Goal: Ask a question

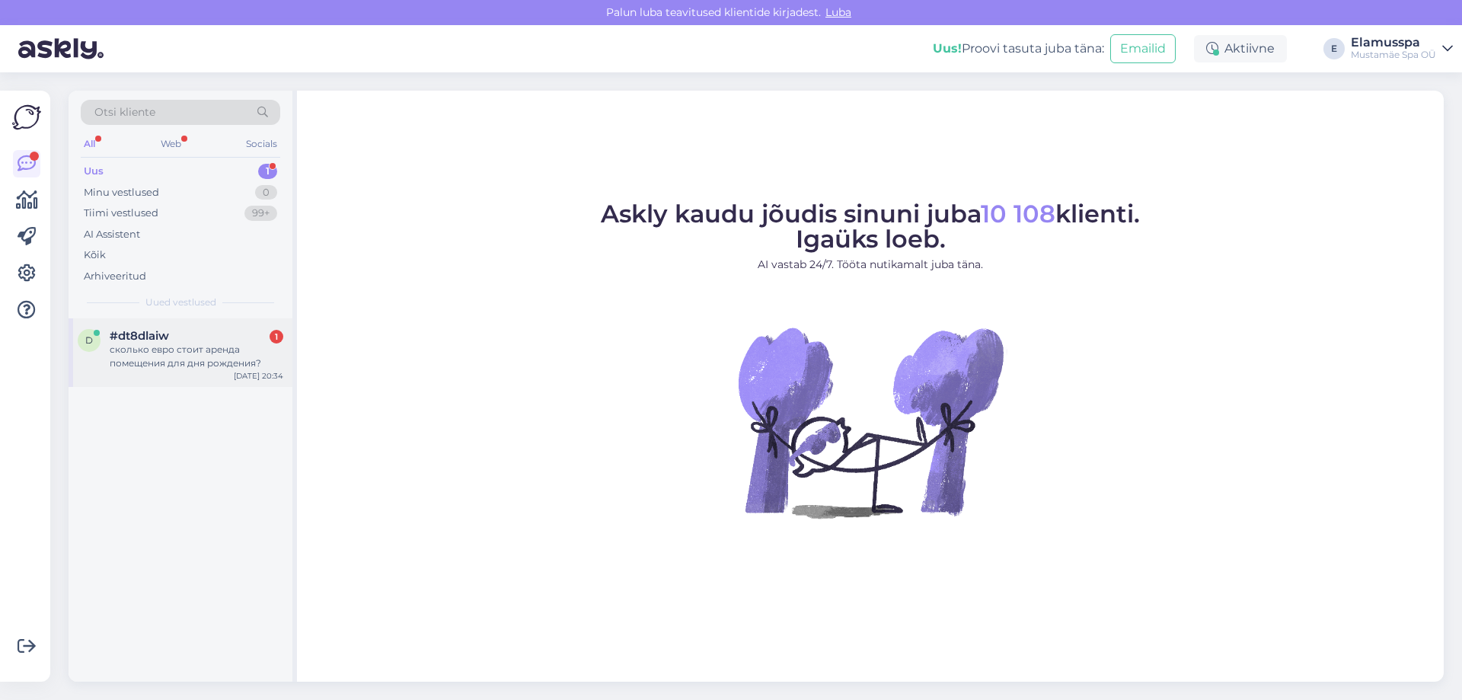
drag, startPoint x: 218, startPoint y: 351, endPoint x: 228, endPoint y: 352, distance: 10.0
click at [218, 351] on div "сколько евро стоит аренда помещения для дня рождения?" at bounding box center [197, 356] width 174 height 27
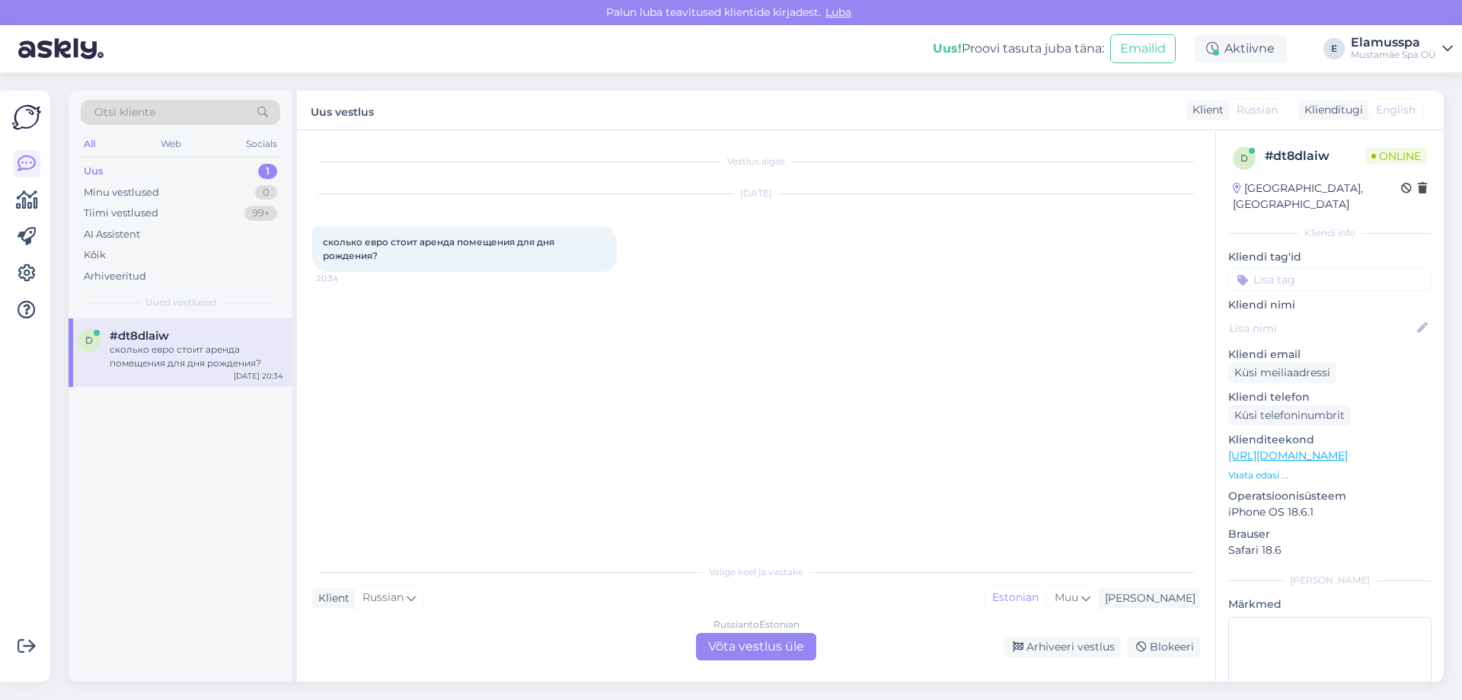
click at [770, 649] on div "Russian to Estonian Võta vestlus üle" at bounding box center [756, 646] width 120 height 27
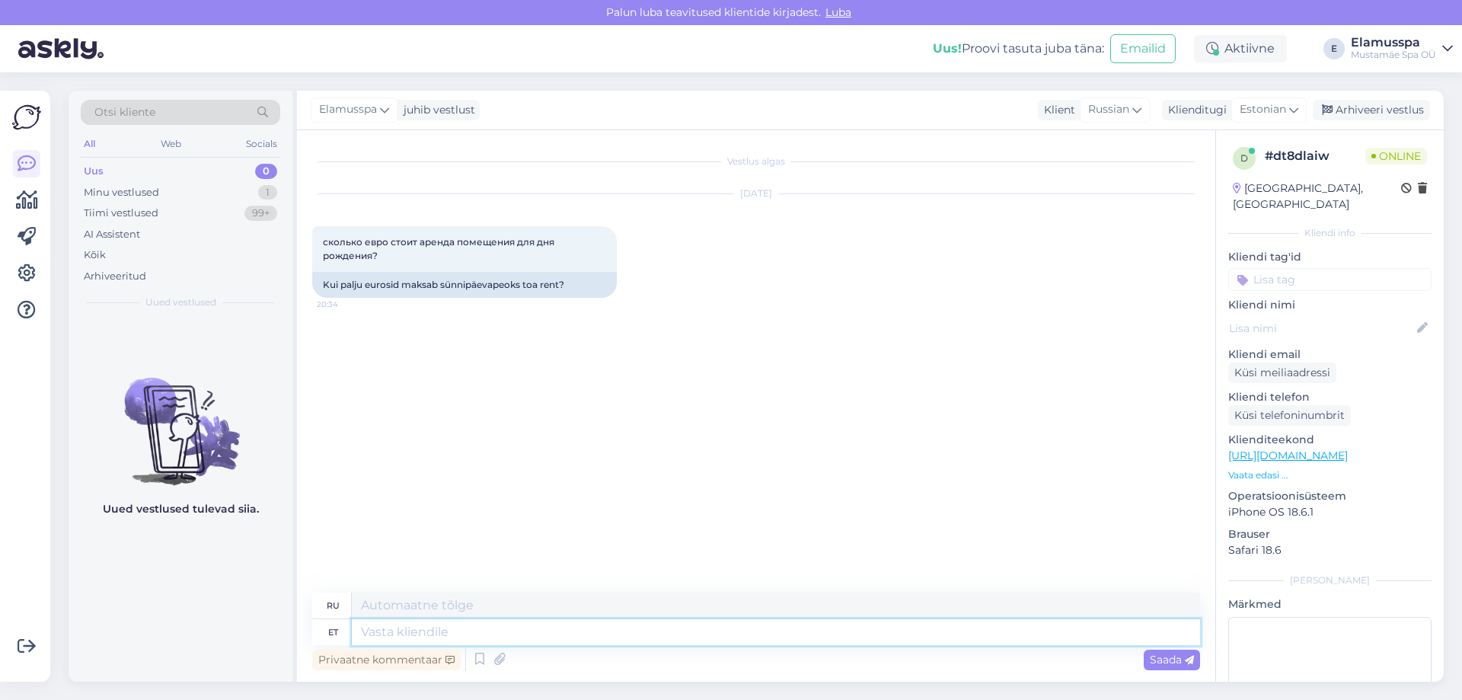
click at [531, 633] on textarea at bounding box center [776, 632] width 848 height 26
type textarea "Tere! P"
type textarea "Привет! П"
type textarea "Tere! Pakkumise s"
type textarea "Привет! Предложение"
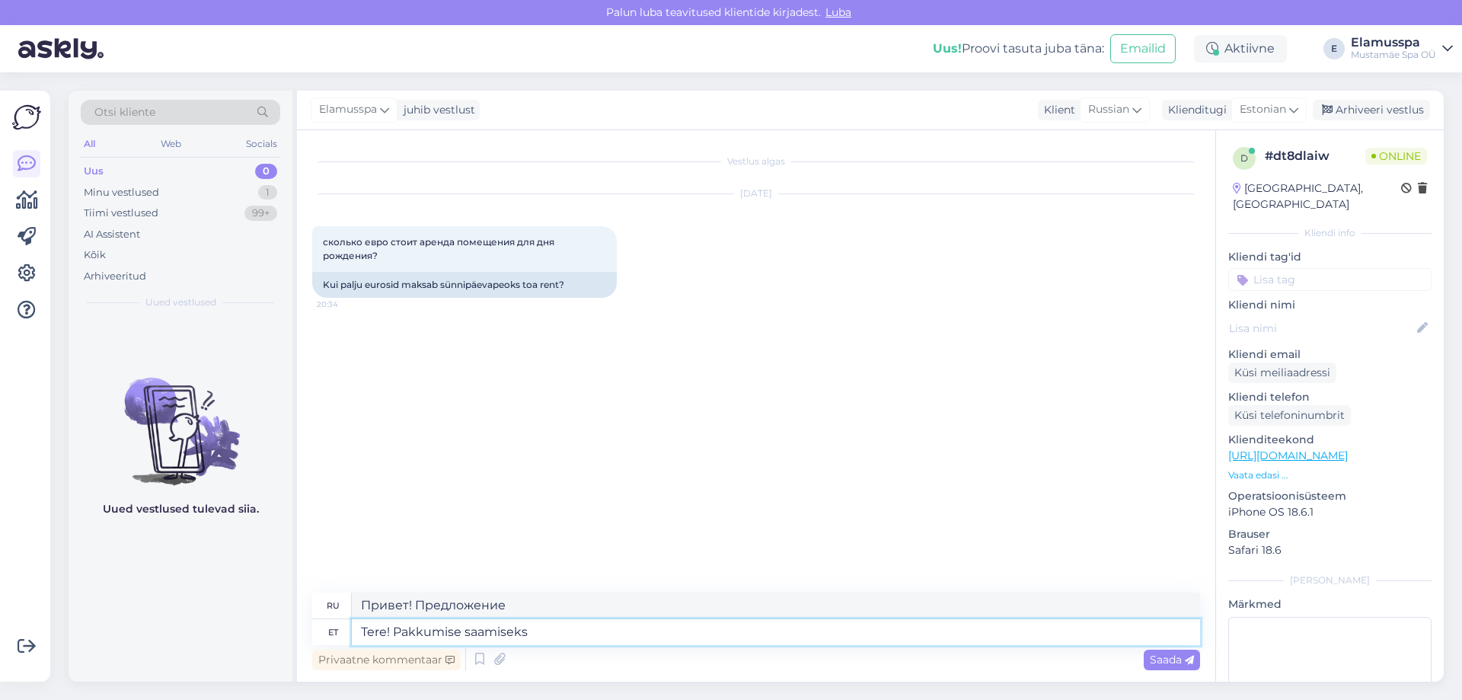
type textarea "Tere! Pakkumise saamiseks"
type textarea "Здравствуйте! Чтобы получить расценки"
type textarea "Tere! Pakkumise saamiseks palume t"
type textarea "Здравствуйте! Для получения расценок свяжитесь с нами."
type textarea "Tere! Pakkumise saamiseks palume teil s"
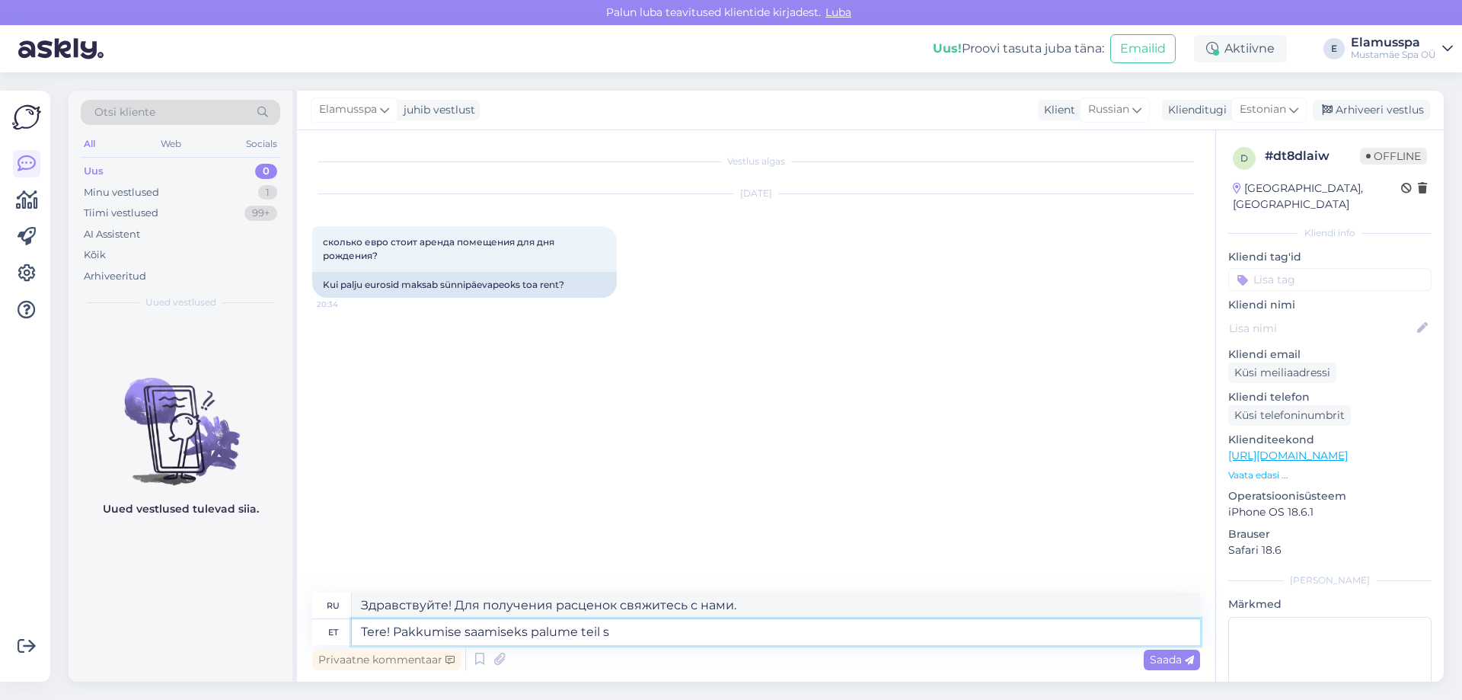
type textarea "Здравствуйте! Чтобы получить расценки, пожалуйста,"
type textarea "Tere! Pakkumise saamiseks palume teil saata e"
type textarea "Здравствуйте! Чтобы получить предложение, отправьте"
type textarea "Tere! Pakkumise saamiseks palume teil saata email"
type textarea "Здравствуйте! Чтобы получить расценки, отправьте нам письмо по электронной почт…"
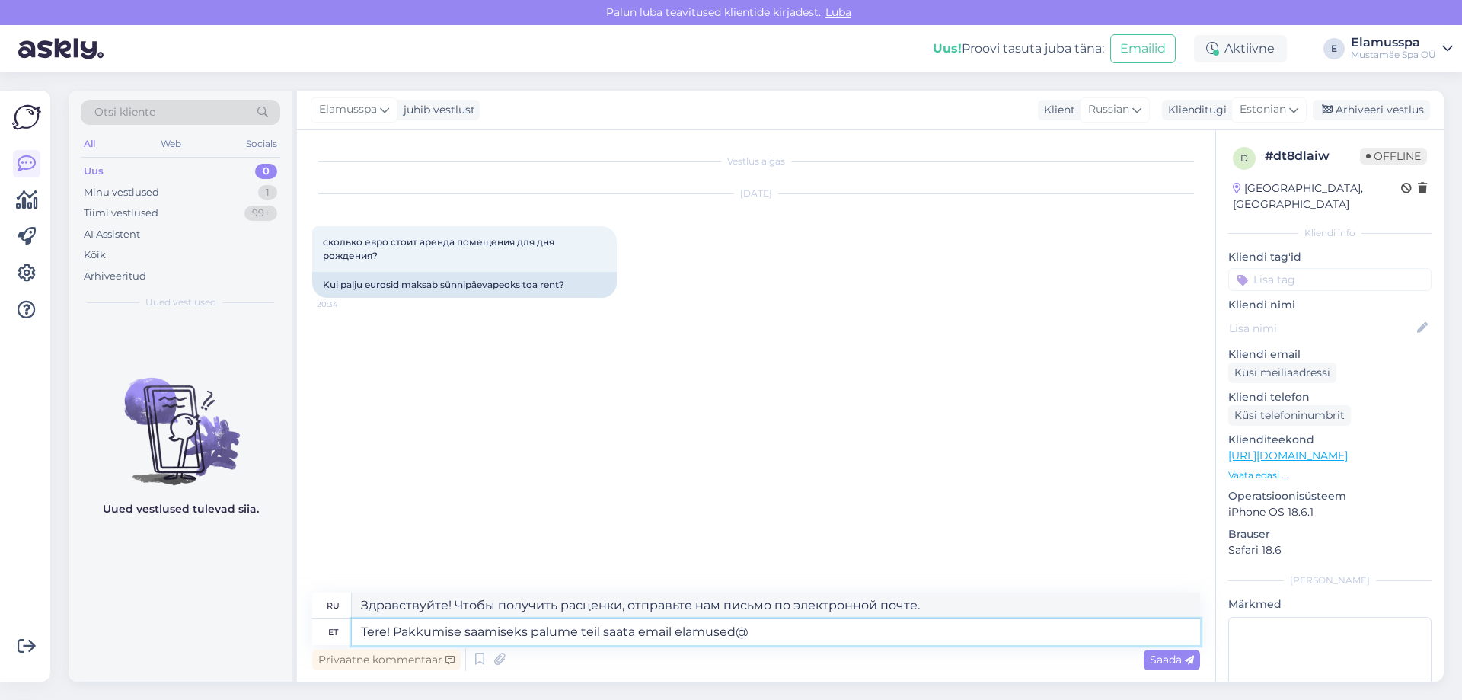
type textarea "Tere! Pakkumise saamiseks palume teil saata email elamused@e"
type textarea "Здравствуйте! Чтобы получить предложение, отправьте письмо на почту experiences@"
type textarea "Tere! Pakkumise saamiseks palume teil saata email [EMAIL_ADDRESS][DOMAIN_NAME]"
type textarea "Здравствуйте! Чтобы получить предложение, отправьте письмо [EMAIL_ADDRESS][DOMA…"
type textarea "Tere! Pakkumise saamiseks palume teil saata email [EMAIL_ADDRESS][DOMAIN_NAME],"
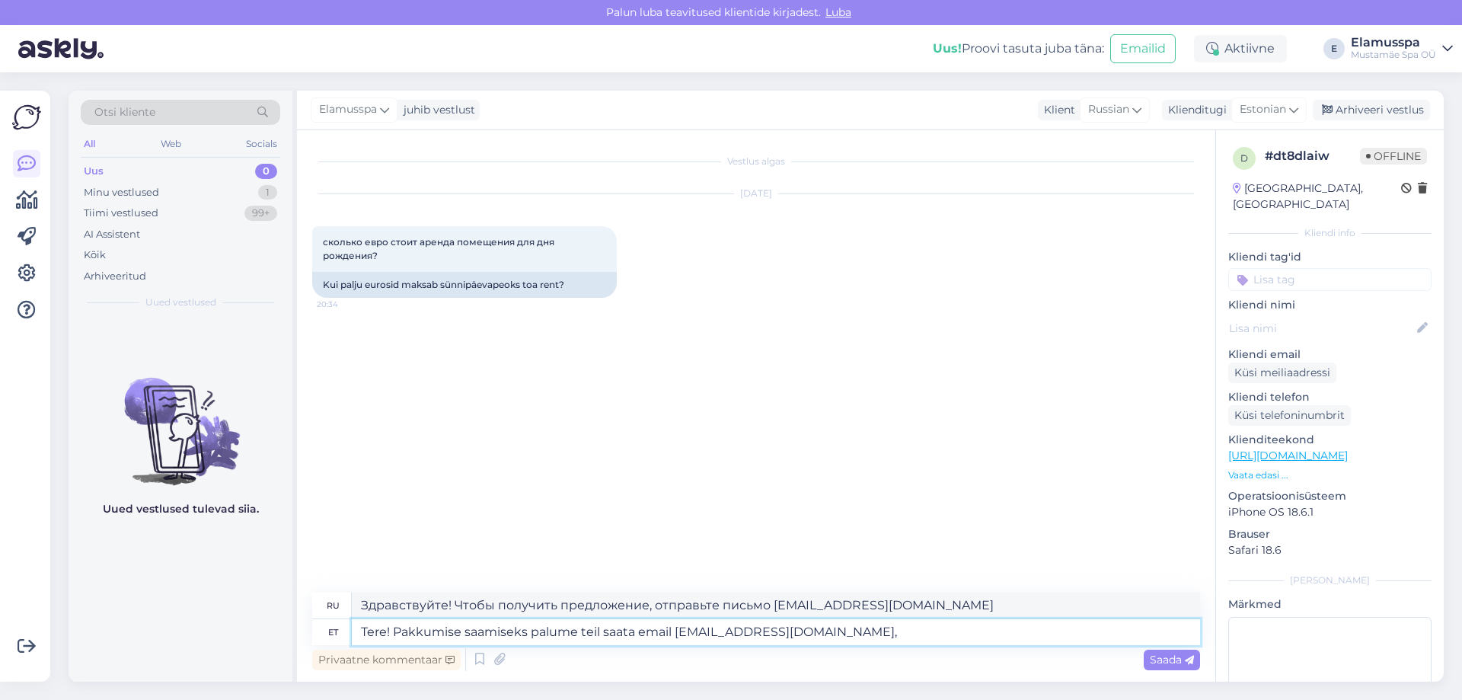
type textarea "Здравствуйте! Чтобы получить предложение, отправьте письмо [EMAIL_ADDRESS][DOMA…"
type textarea "Tere! Pakkumise saamiseks palume teil saata email [EMAIL_ADDRESS][DOMAIN_NAME],…"
type textarea "Здравствуйте! Чтобы получить предложение, отправьте письмо [EMAIL_ADDRESS][DOMA…"
type textarea "Tere! Pakkumise saamiseks palume teil saata email [EMAIL_ADDRESS][DOMAIN_NAME],…"
type textarea "Здравствуйте! Чтобы получить предложение, отправьте письмо [EMAIL_ADDRESS][DOMA…"
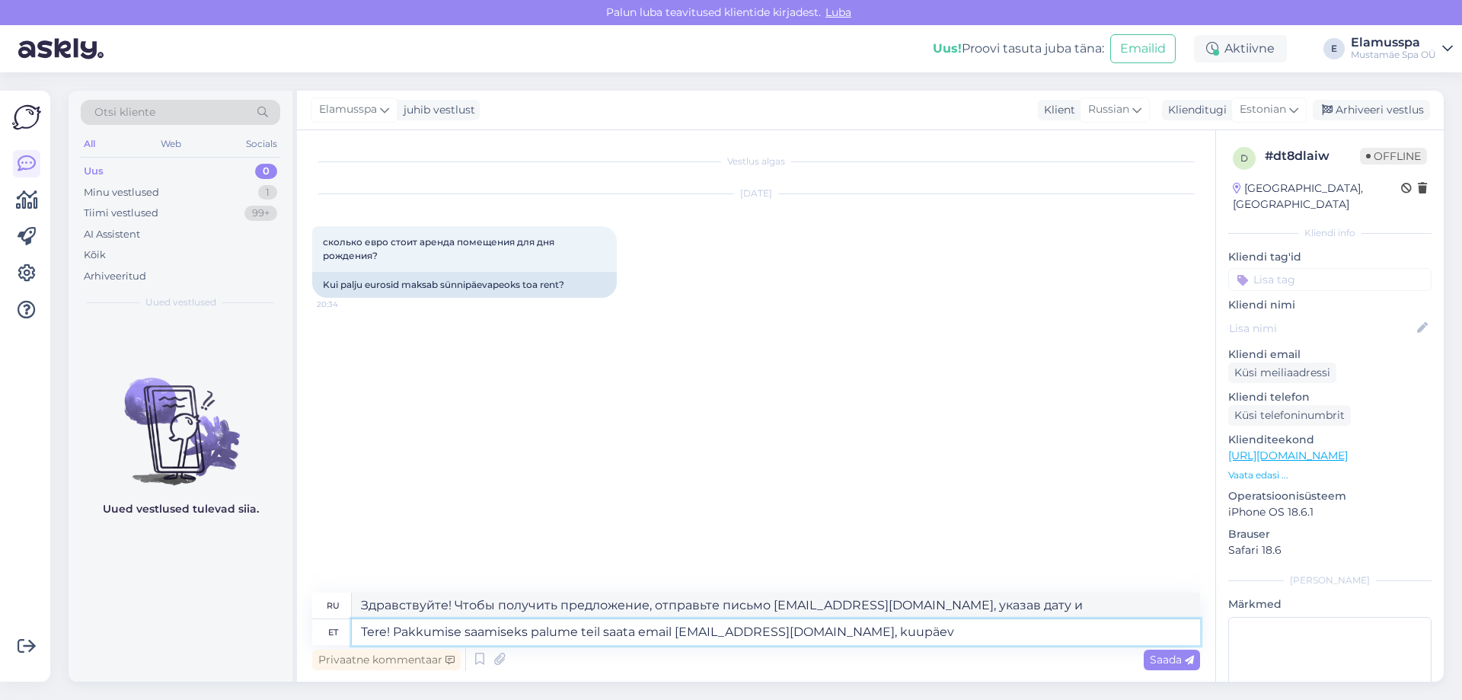
type textarea "Tere! Pakkumise saamiseks palume teil saata email [EMAIL_ADDRESS][DOMAIN_NAME],…"
type textarea "Здравствуйте! Чтобы получить предложение, отправьте письмо [EMAIL_ADDRESS][DOMA…"
type textarea "Tere! Pakkumise saamiseks palume teil saata email [EMAIL_ADDRESS][DOMAIN_NAME]"
type textarea "Здравствуйте! Чтобы получить предложение, отправьте письмо [EMAIL_ADDRESS][DOMA…"
type textarea "Tere! Pakkumise saamiseks palume teil saata email [EMAIL_ADDRESS][DOMAIN_NAME].…"
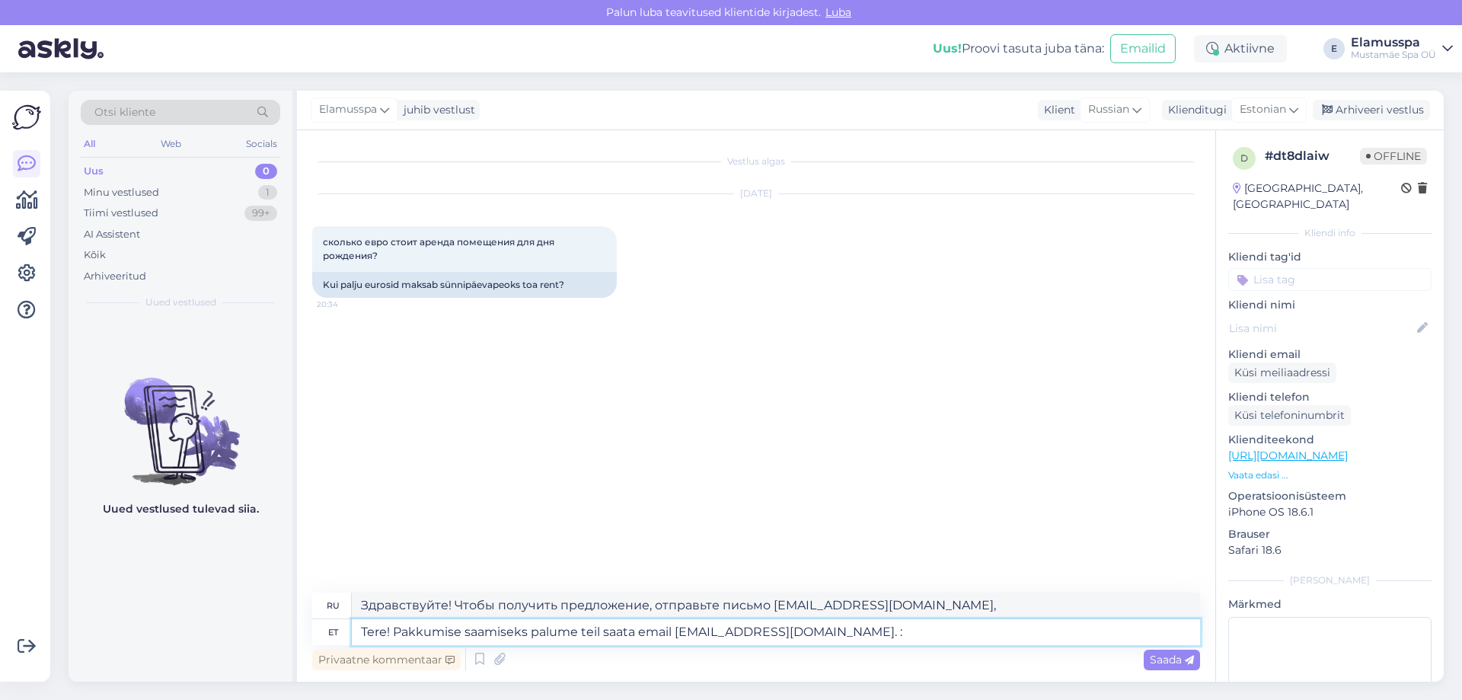
type textarea "Здравствуйте! Чтобы получить предложение, отправьте письмо [EMAIL_ADDRESS][DOMA…"
type textarea "Tere! Pakkumise saamiseks palume teil saata email [EMAIL_ADDRESS][DOMAIN_NAME].…"
type textarea "Здравствуйте! Чтобы получить предложение, отправьте письмо [EMAIL_ADDRESS][DOMA…"
type textarea "Tere! Pakkumise saamiseks palume teil saata email [EMAIL_ADDRESS][DOMAIN_NAME] …"
type textarea "Здравствуйте! Чтобы получить предложение, отправьте письмо [EMAIL_ADDRESS][DOMA…"
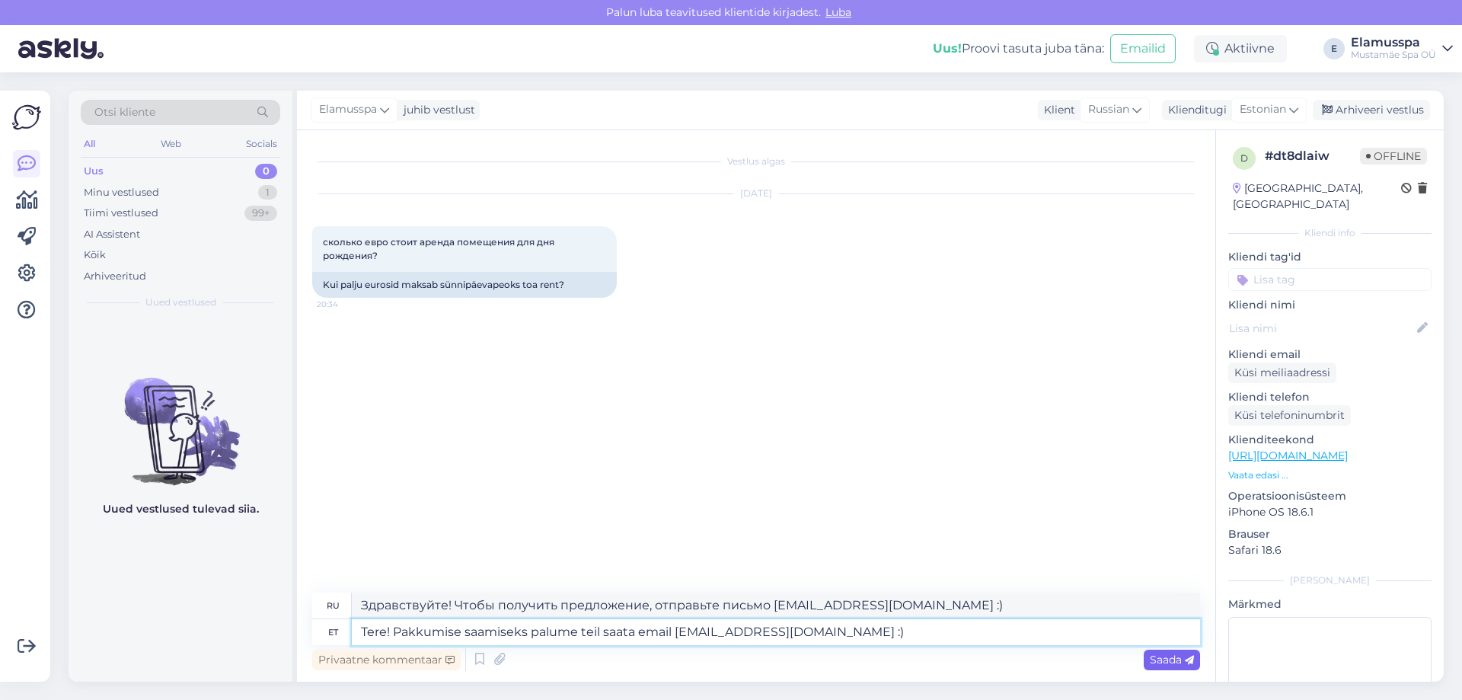
type textarea "Tere! Pakkumise saamiseks palume teil saata email [EMAIL_ADDRESS][DOMAIN_NAME] …"
click at [1152, 655] on span "Saada" at bounding box center [1171, 659] width 44 height 14
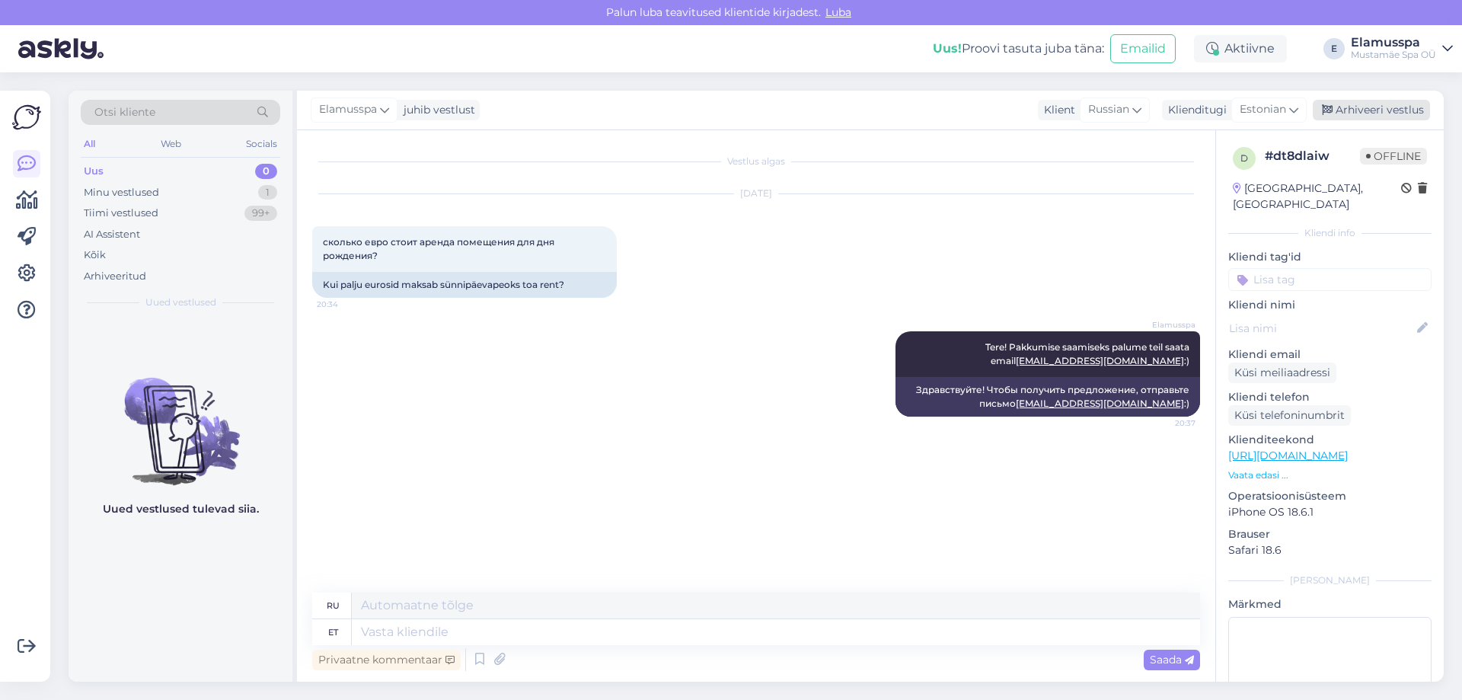
click at [1390, 113] on div "Arhiveeri vestlus" at bounding box center [1370, 110] width 117 height 21
